Goal: Task Accomplishment & Management: Manage account settings

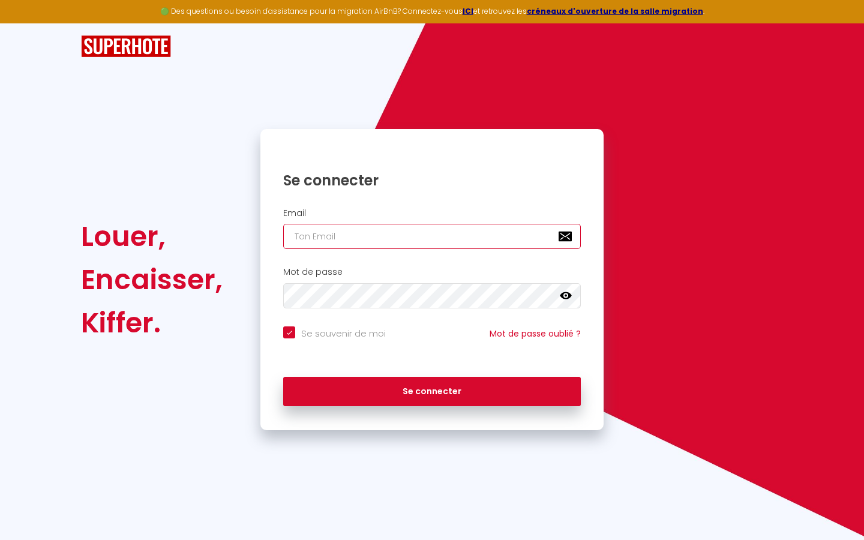
type input "l"
checkbox input "true"
type input "le"
checkbox input "true"
type input "les"
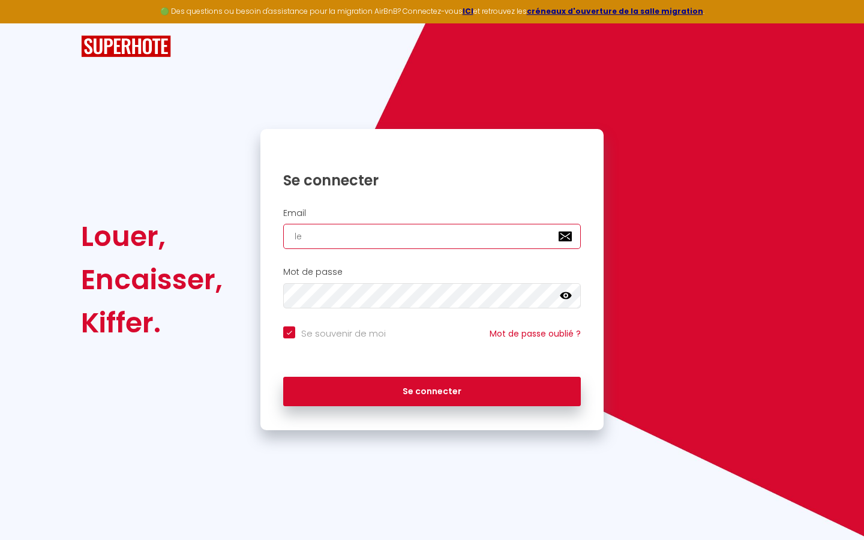
checkbox input "true"
type input "lesp"
checkbox input "true"
type input "lespa"
checkbox input "true"
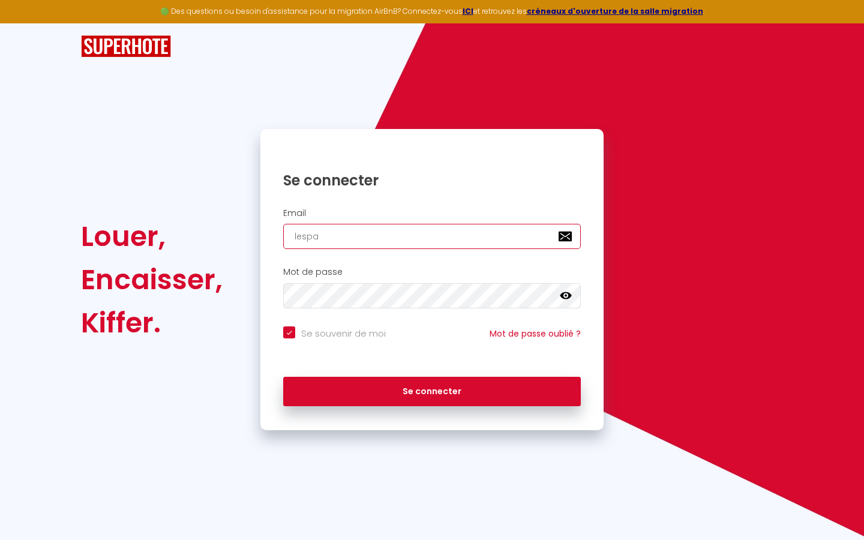
type input "lespac"
checkbox input "true"
type input "lespace"
checkbox input "true"
type input "lespaced"
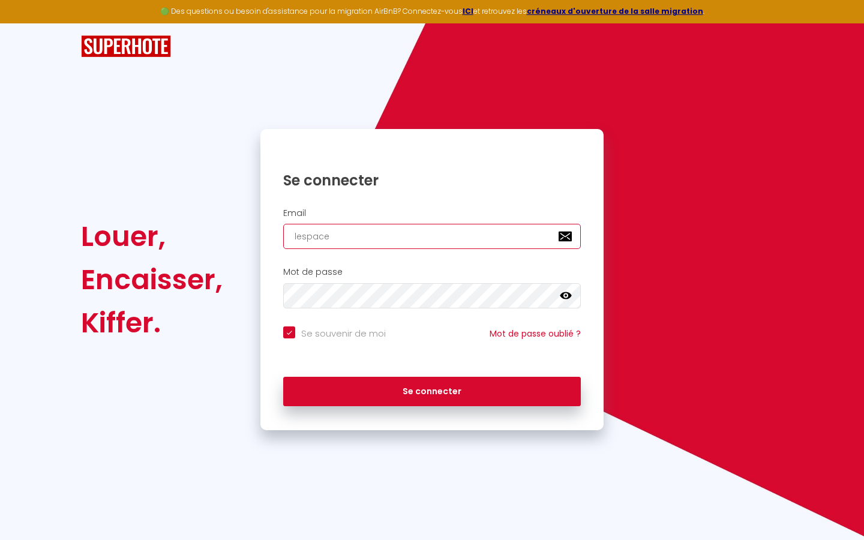
checkbox input "true"
type input "lespacede"
checkbox input "true"
type input "lespacedet"
checkbox input "true"
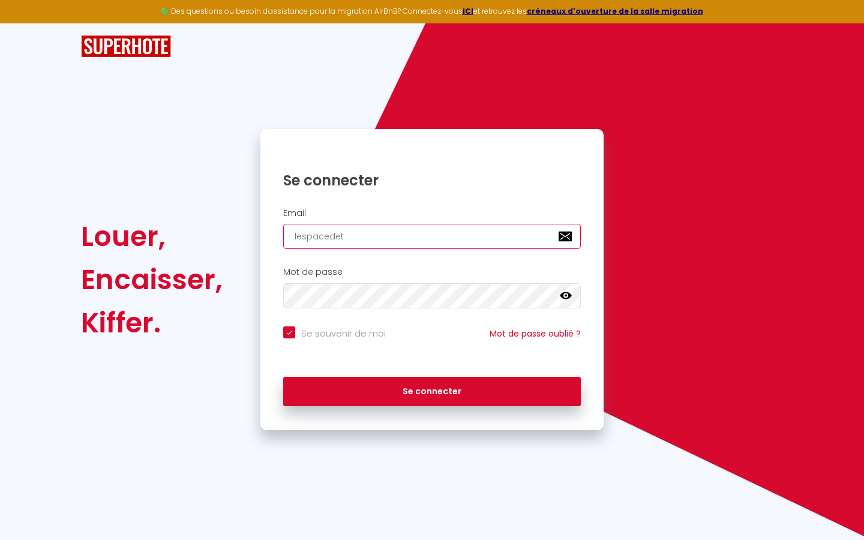
type input "lespacedete"
checkbox input "true"
type input "lespacedeten"
checkbox input "true"
type input "lespacedetent"
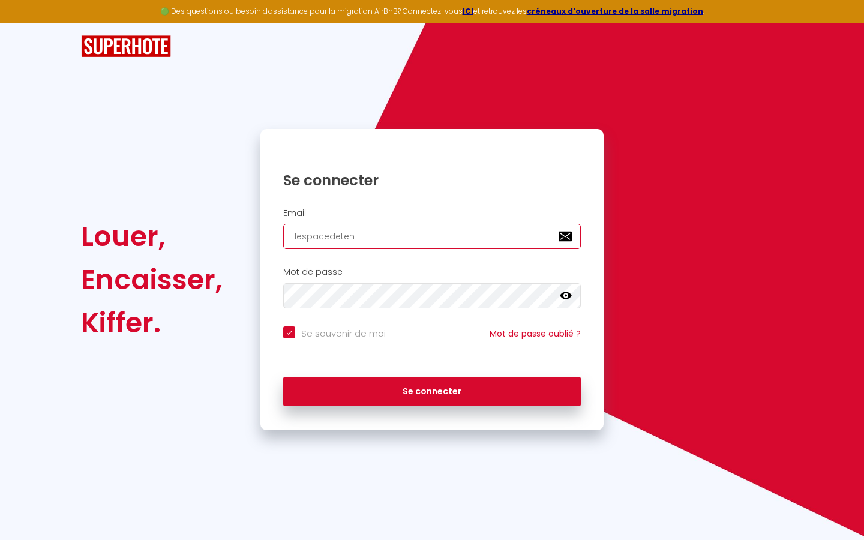
checkbox input "true"
type input "lespacedetente"
checkbox input "true"
type input "lespacedetente@"
checkbox input "true"
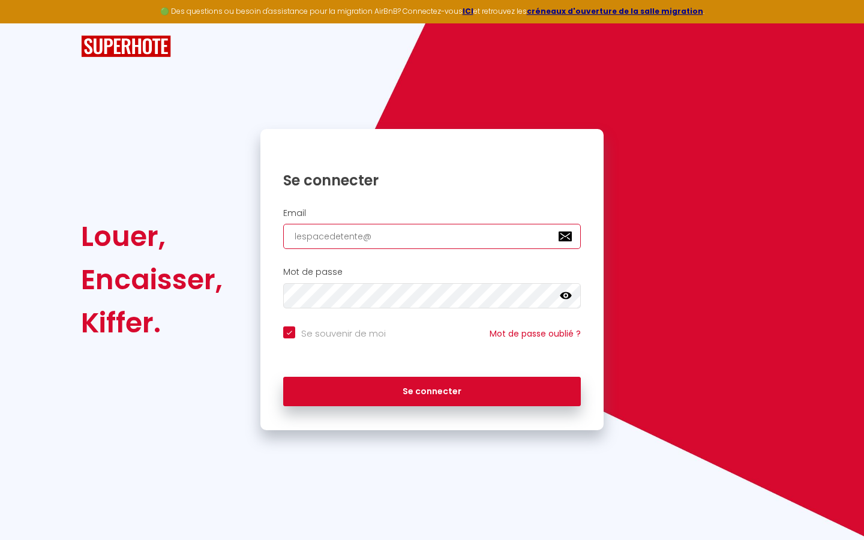
type input "lespacedetente@g"
checkbox input "true"
type input "lespacedetente@gm"
checkbox input "true"
type input "lespacedetente@gma"
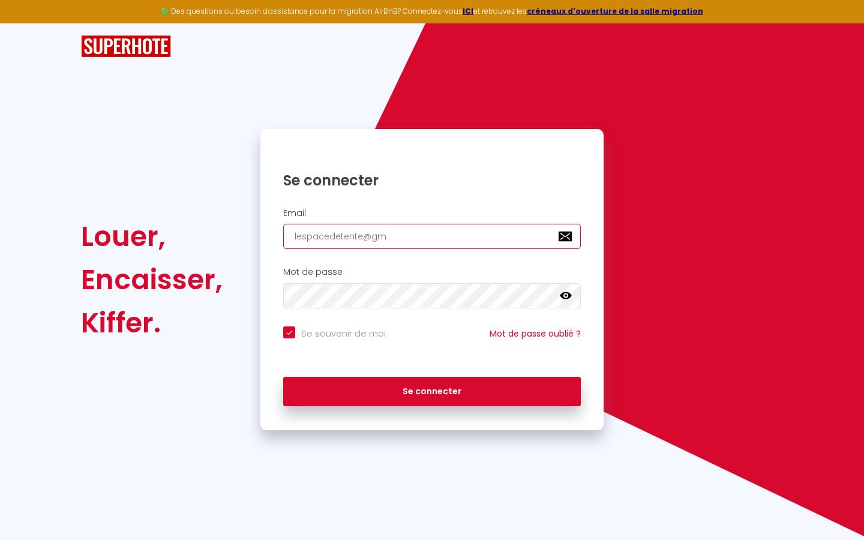
checkbox input "true"
type input "lespacedetente@gmai"
checkbox input "true"
type input "[EMAIL_ADDRESS]"
checkbox input "true"
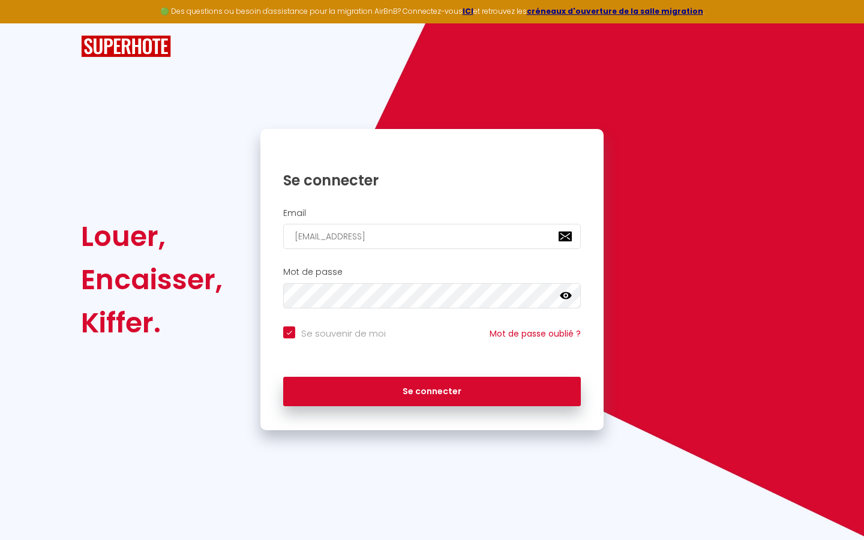
type input "[EMAIL_ADDRESS]."
checkbox input "true"
type input "lespacedetente@gmail.c"
checkbox input "true"
type input "[EMAIL_ADDRESS][DOMAIN_NAME]"
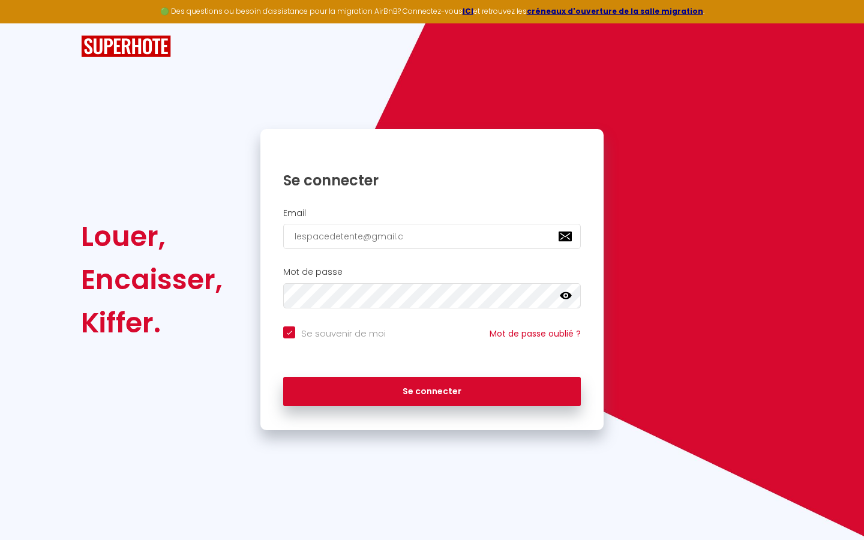
checkbox input "true"
type input "[EMAIL_ADDRESS][DOMAIN_NAME]"
checkbox input "true"
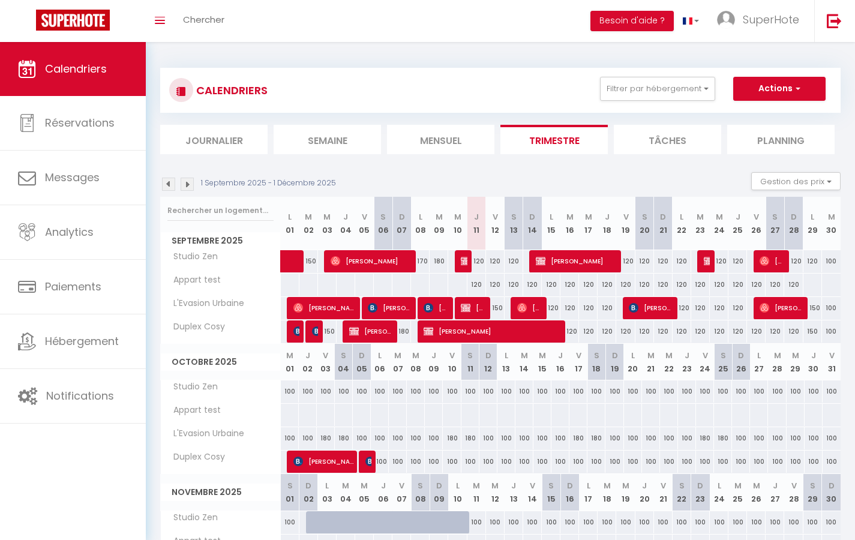
select select
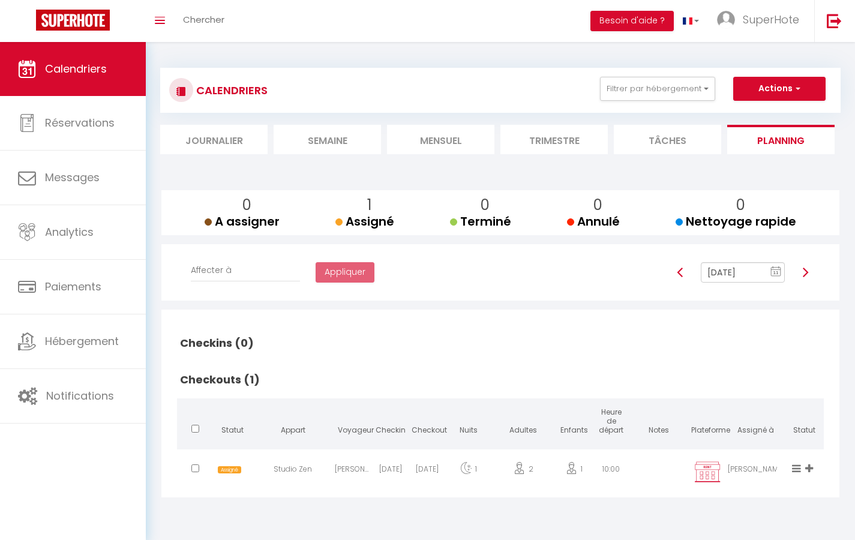
select select "not_cancelled"
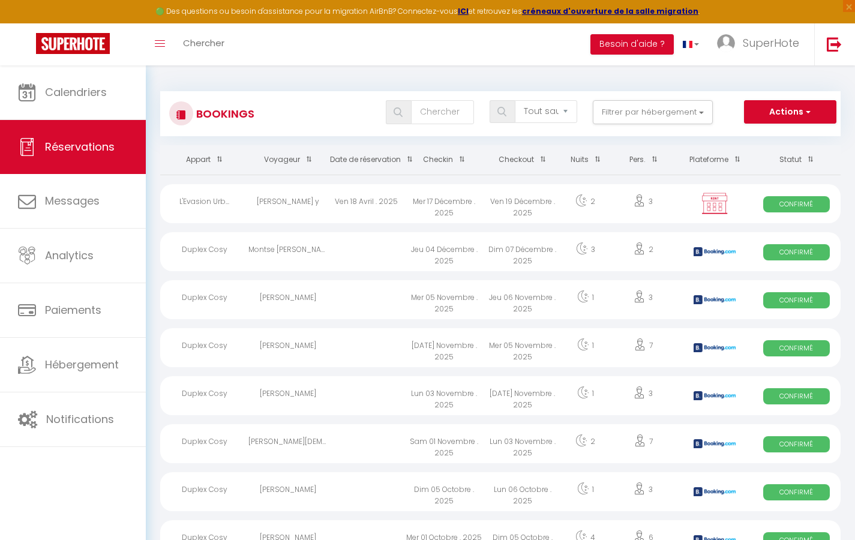
select select "message"
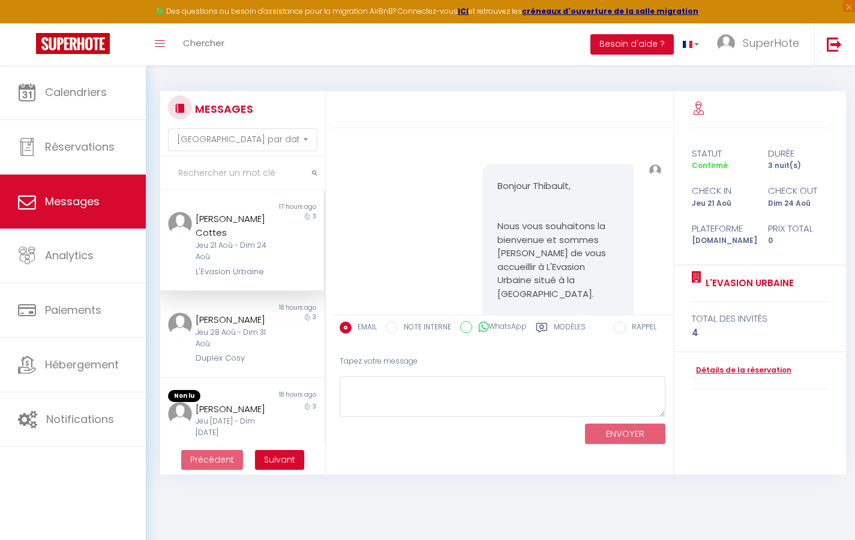
scroll to position [23062, 0]
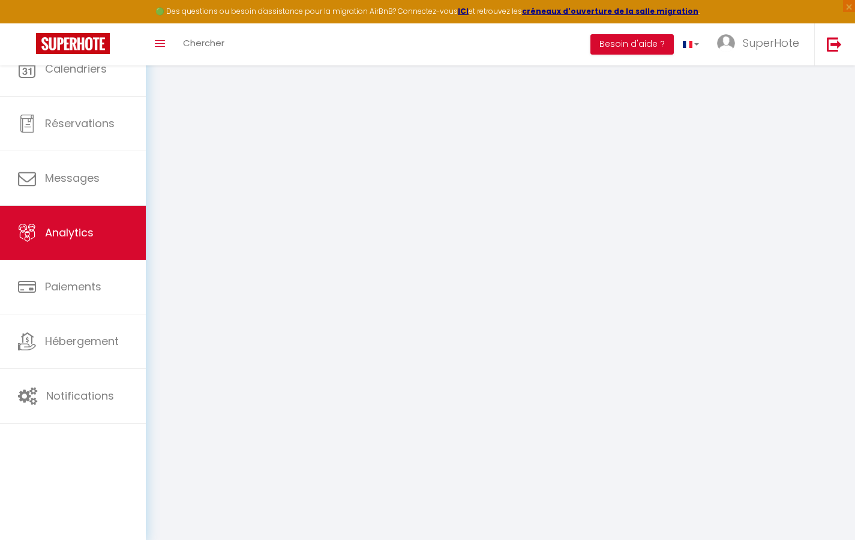
select select "2025"
select select "9"
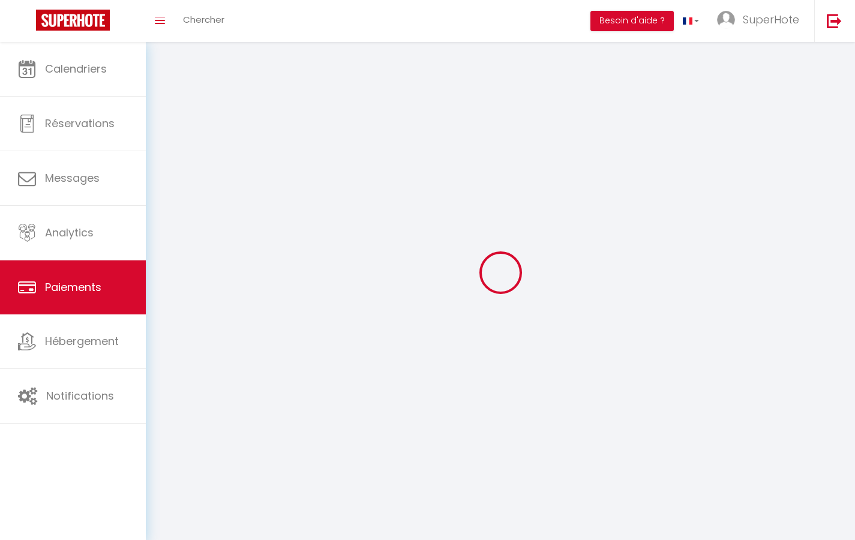
select select "2"
select select "0"
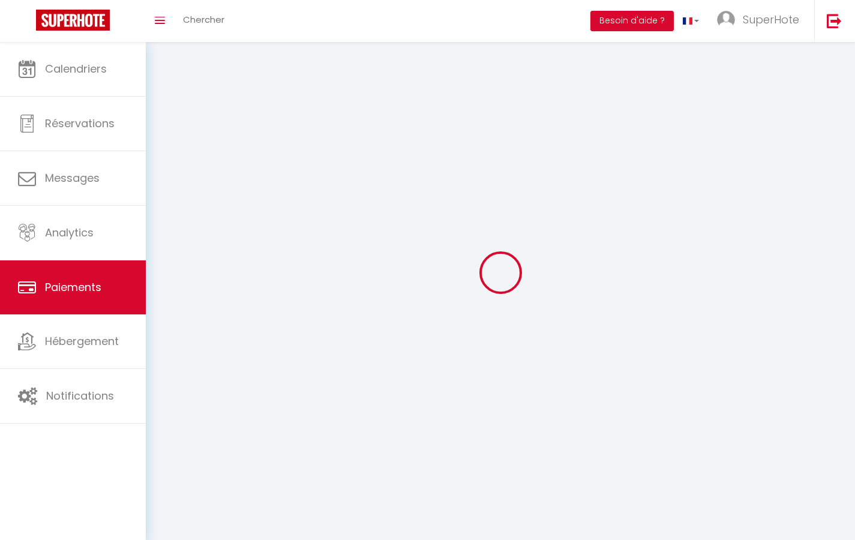
select select "0"
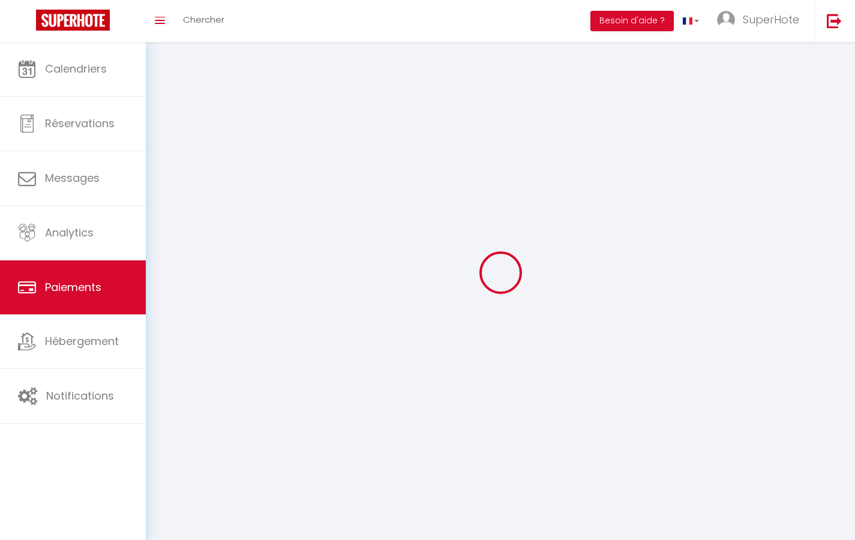
select select "0"
